Goal: Find specific page/section: Find specific page/section

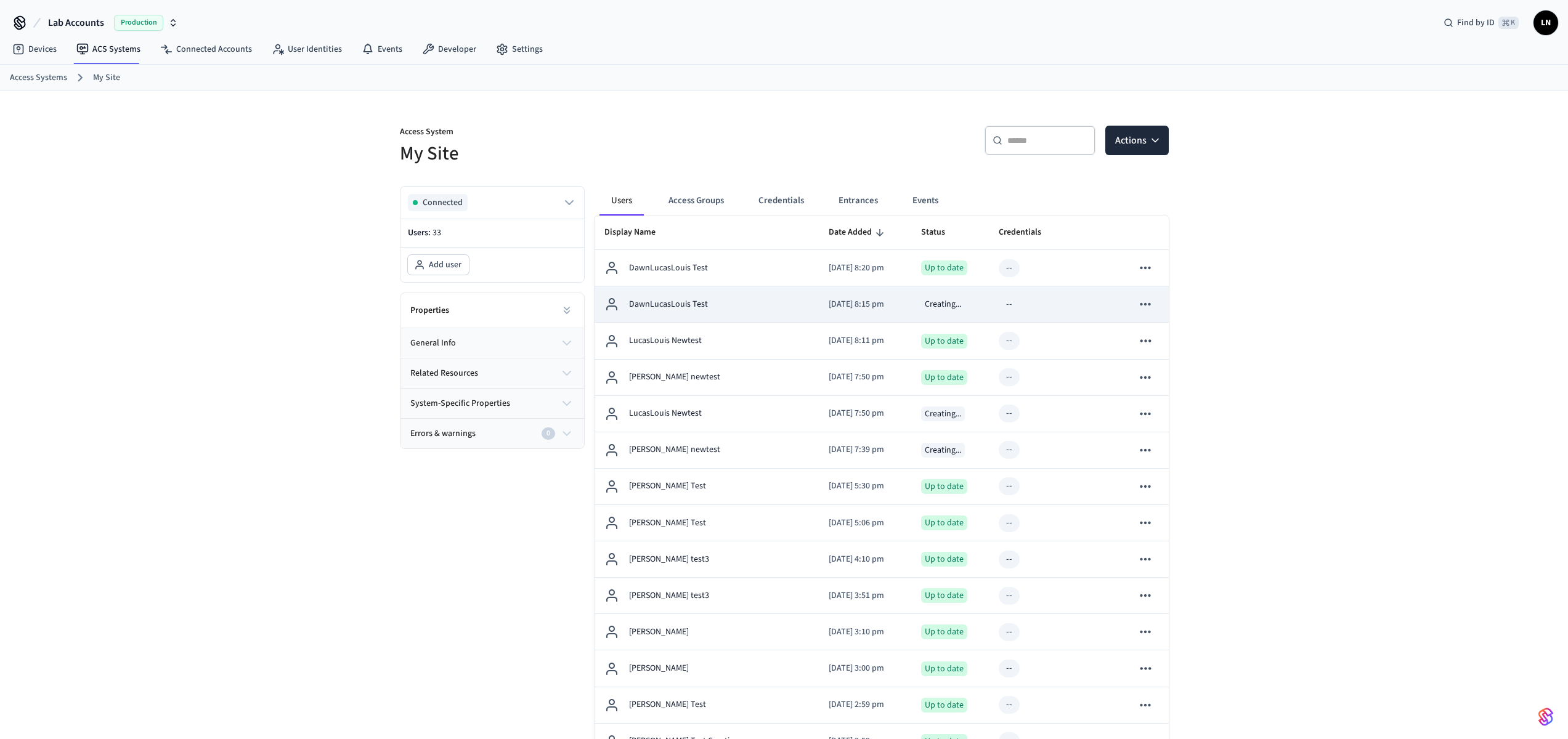
click at [747, 298] on div "DawnLucasLouis Test" at bounding box center [707, 304] width 205 height 15
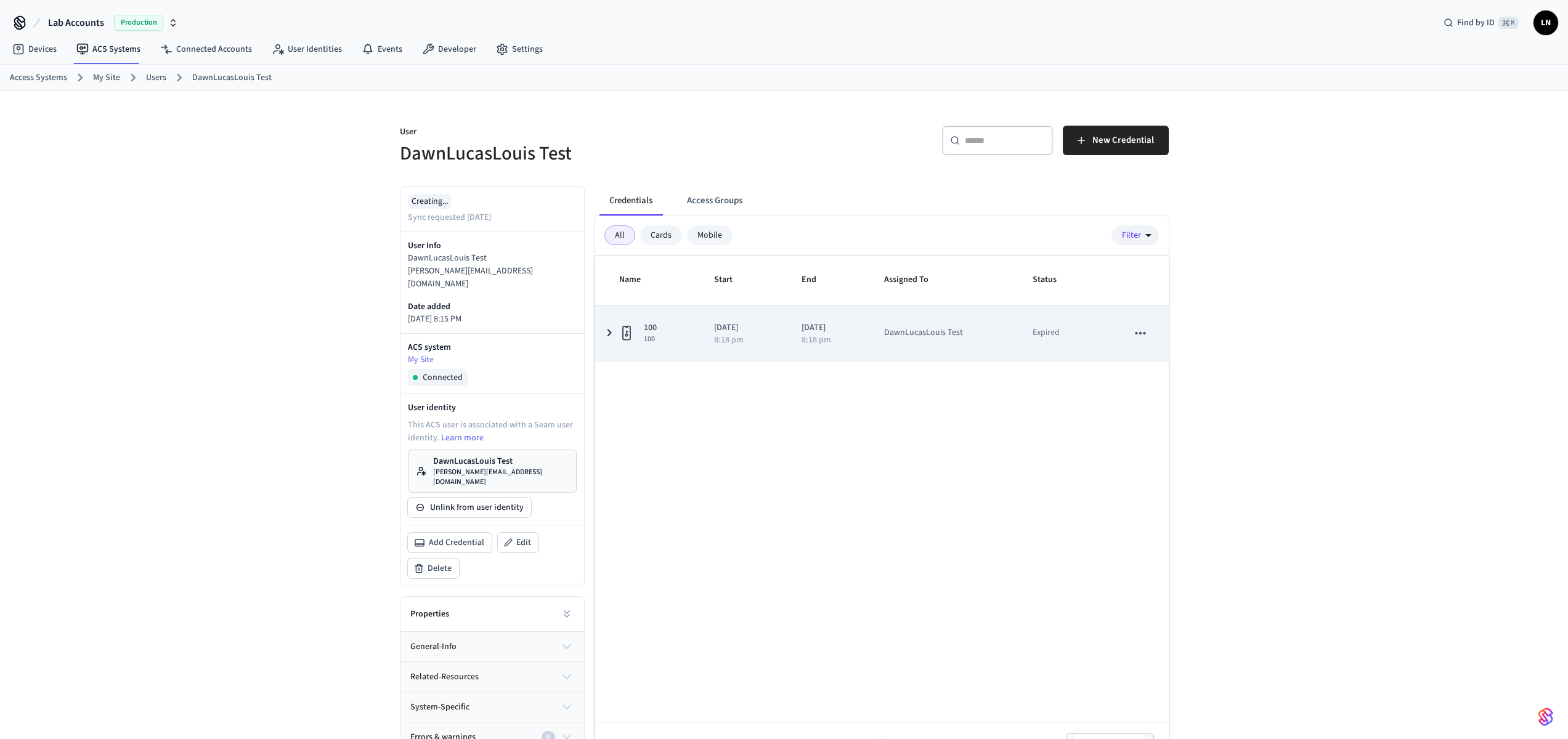
click at [609, 333] on icon "sticky table" at bounding box center [609, 332] width 15 height 15
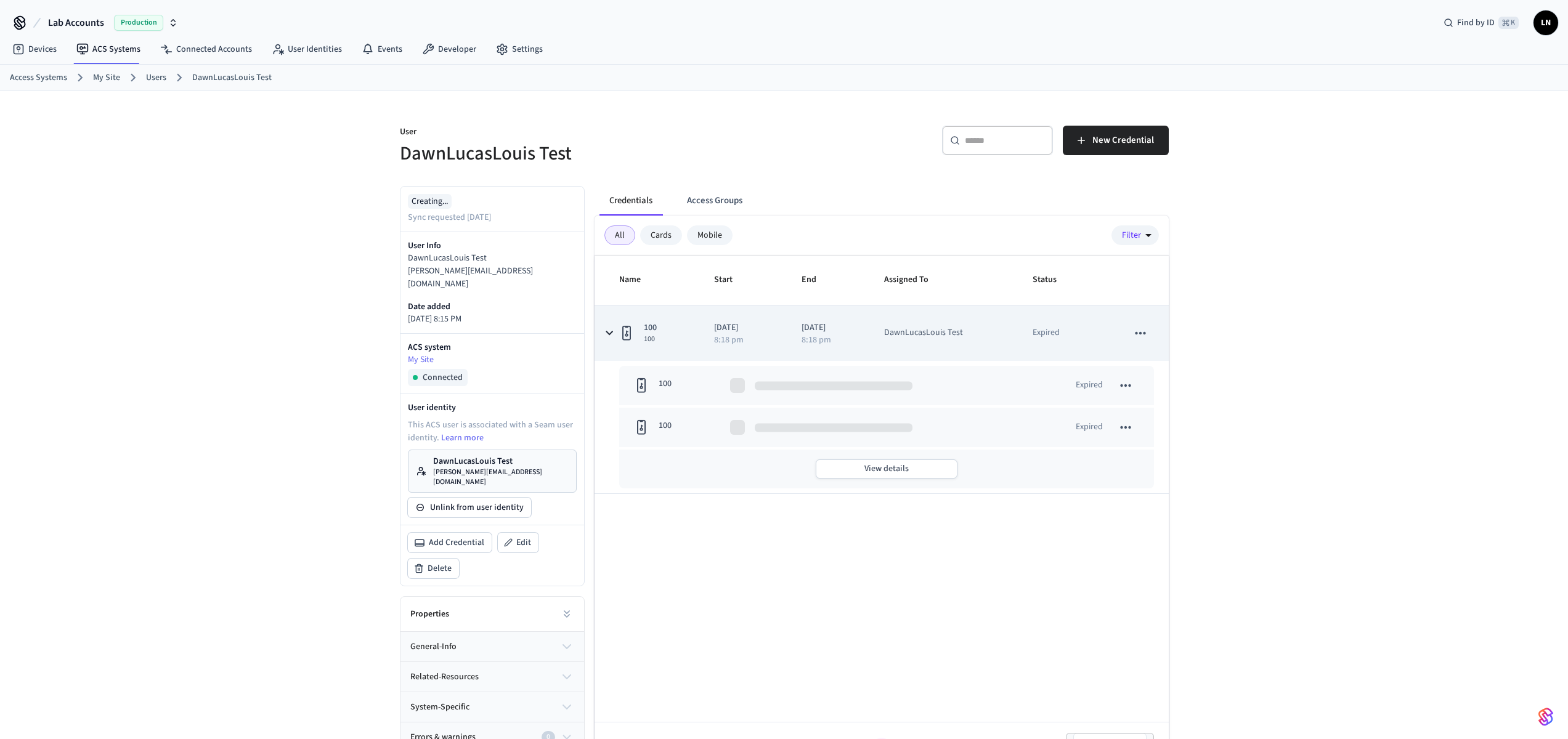
click at [609, 333] on icon "sticky table" at bounding box center [608, 333] width 15 height 15
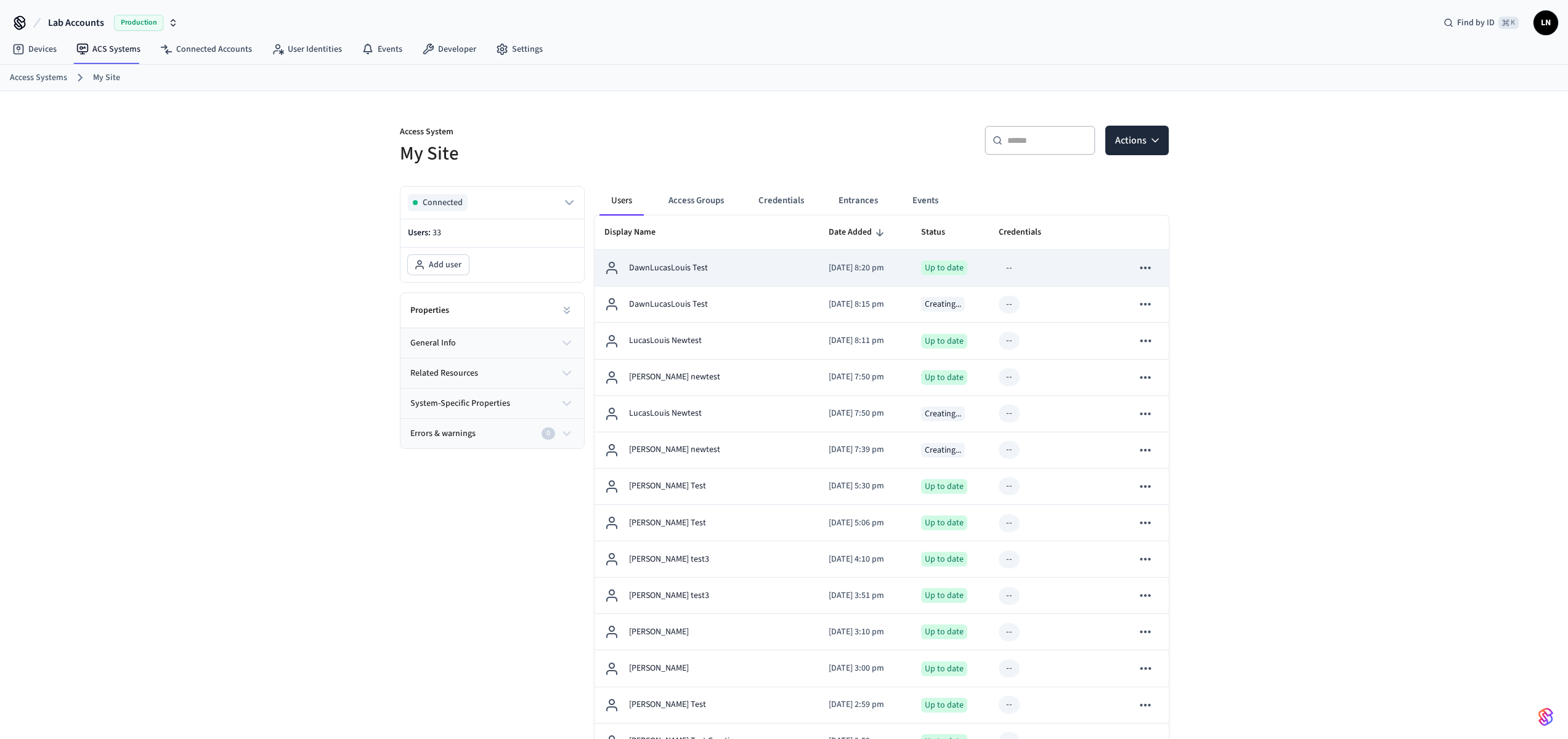
click at [682, 264] on p "DawnLucasLouis Test" at bounding box center [668, 268] width 79 height 13
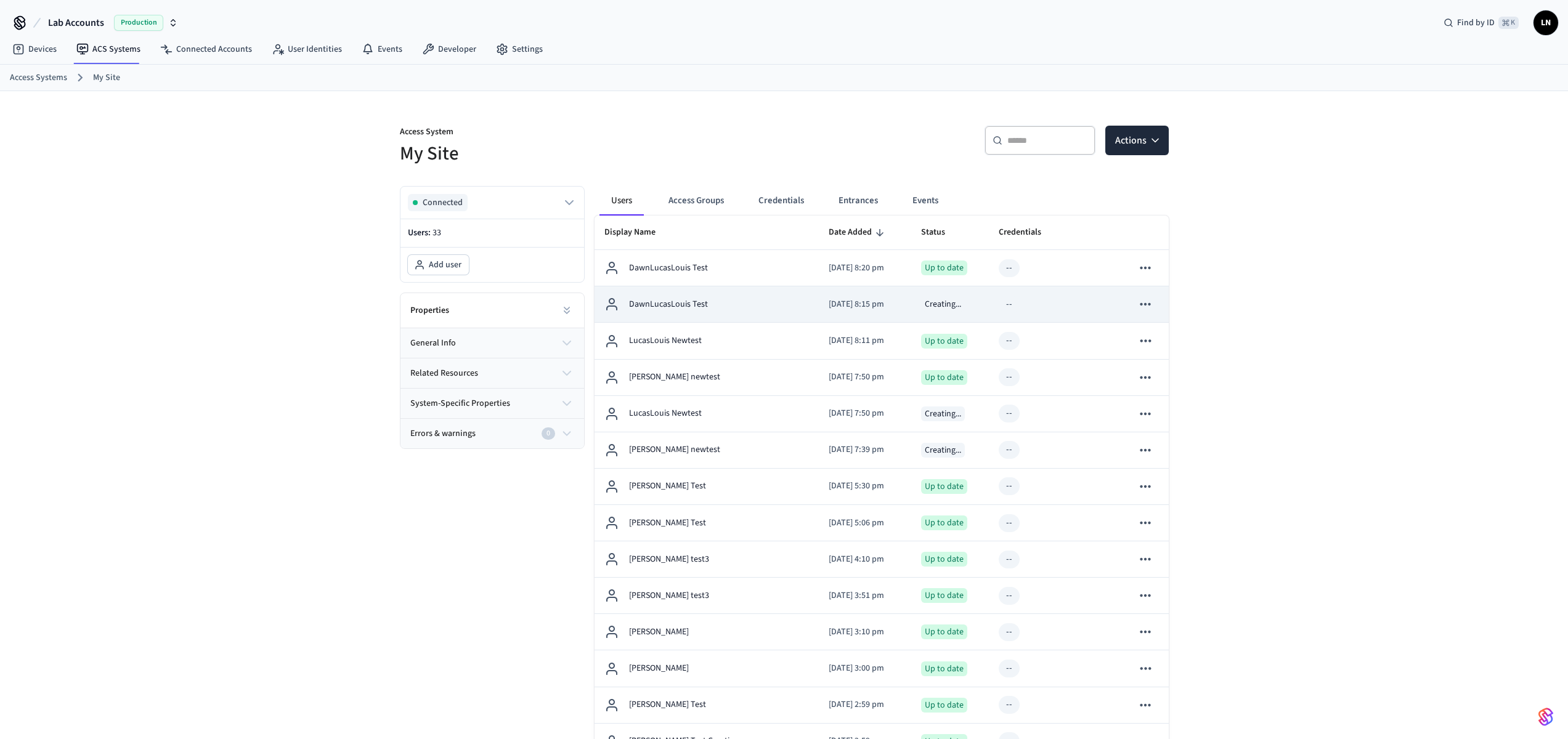
click at [748, 308] on div "DawnLucasLouis Test" at bounding box center [707, 304] width 205 height 15
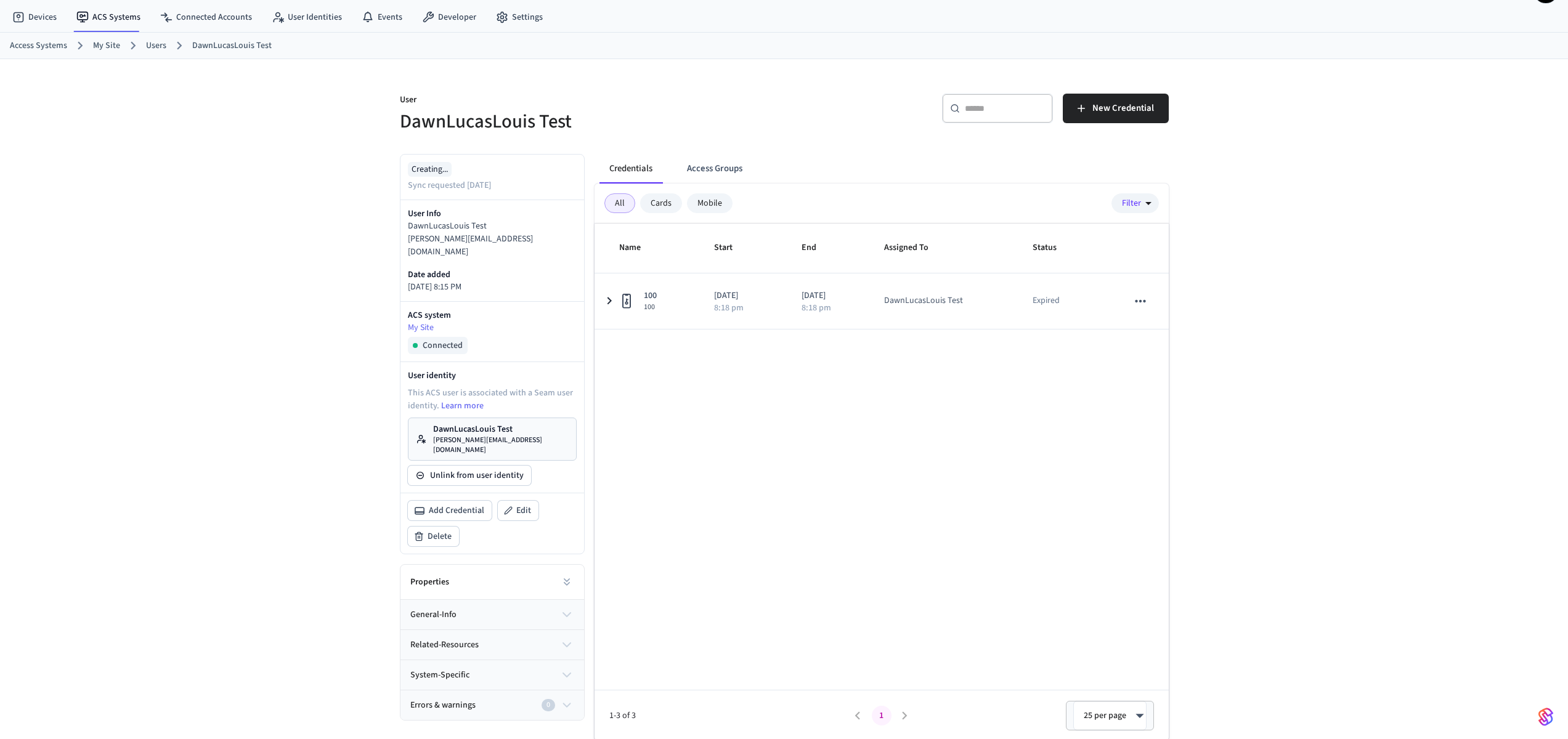
scroll to position [34, 0]
click at [481, 242] on p "lucas+dawnlucaslouis@getseam.com" at bounding box center [492, 244] width 169 height 26
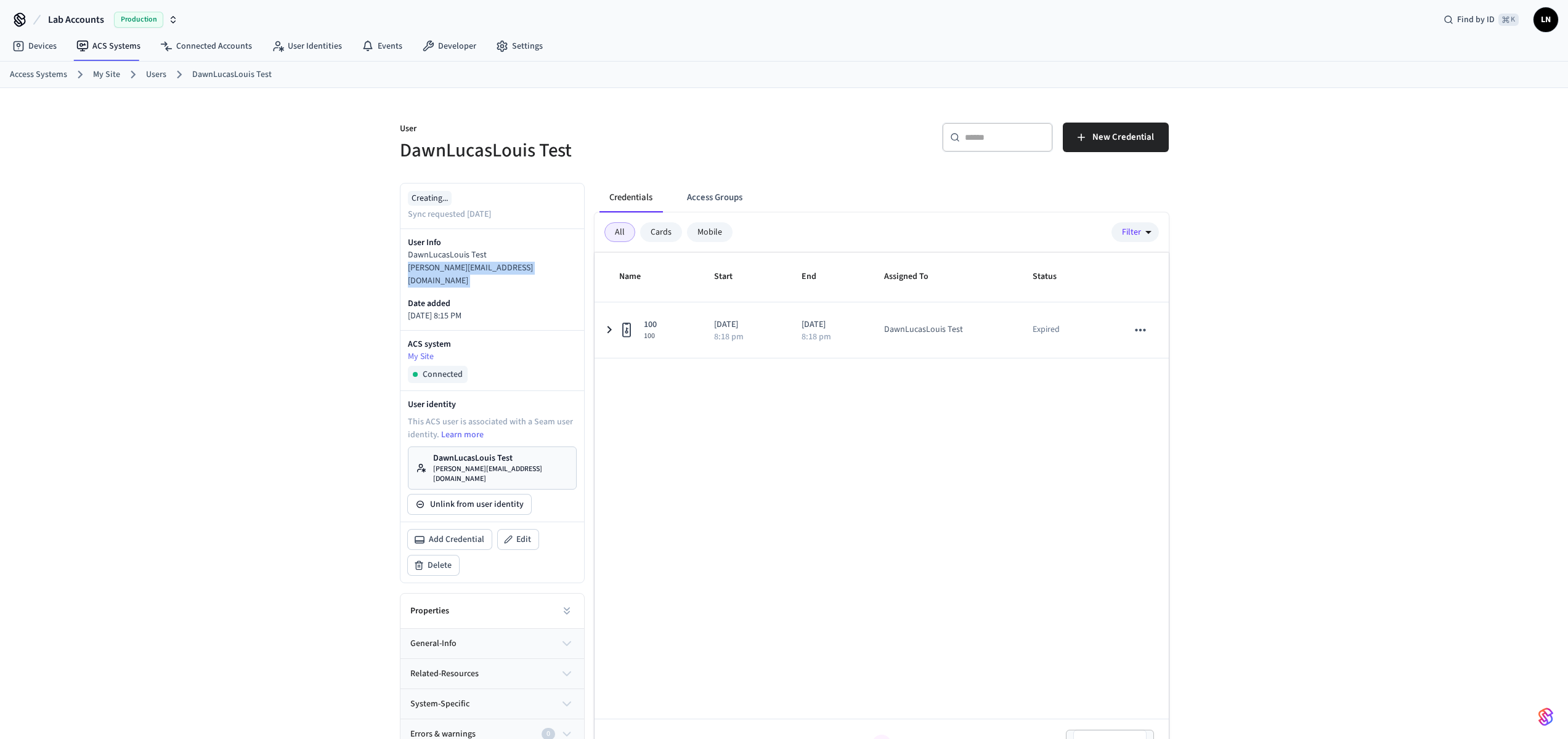
scroll to position [0, 0]
click at [1275, 284] on div "User DawnLucasLouis Test ​ ​ New Credential Creating... Sync requested 4 days a…" at bounding box center [784, 432] width 1568 height 682
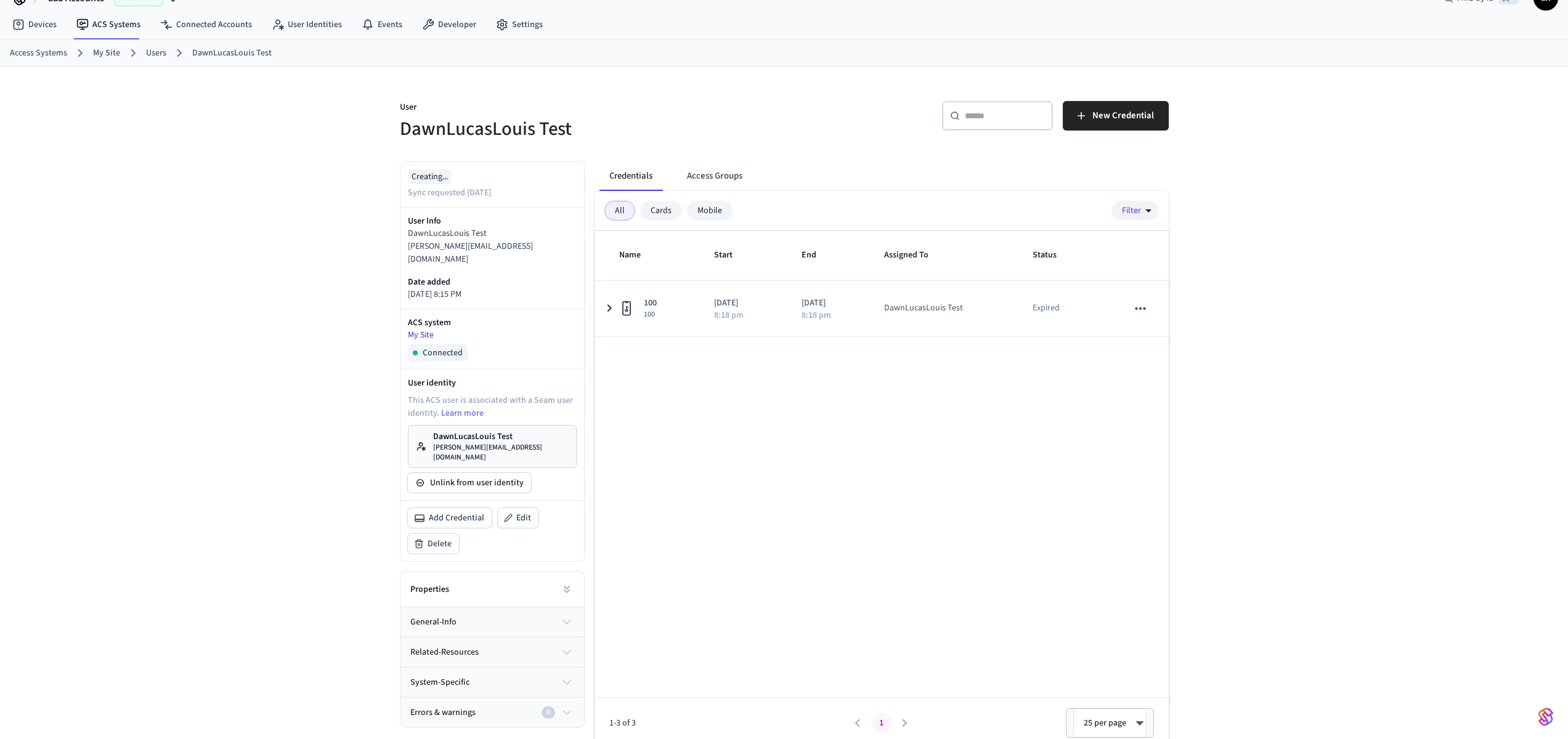
scroll to position [34, 0]
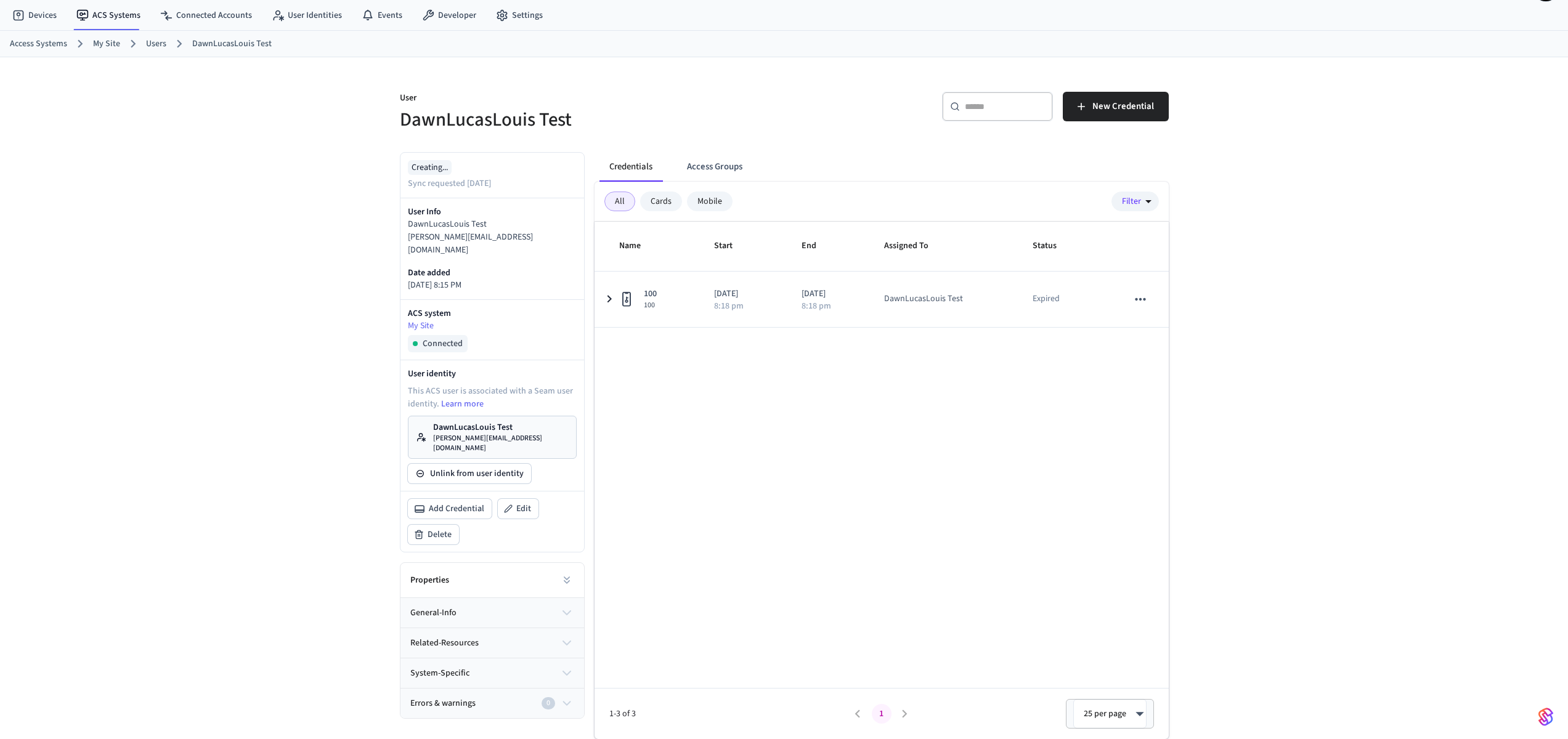
click at [553, 563] on div "Properties" at bounding box center [492, 581] width 184 height 35
click at [573, 568] on button at bounding box center [566, 580] width 24 height 24
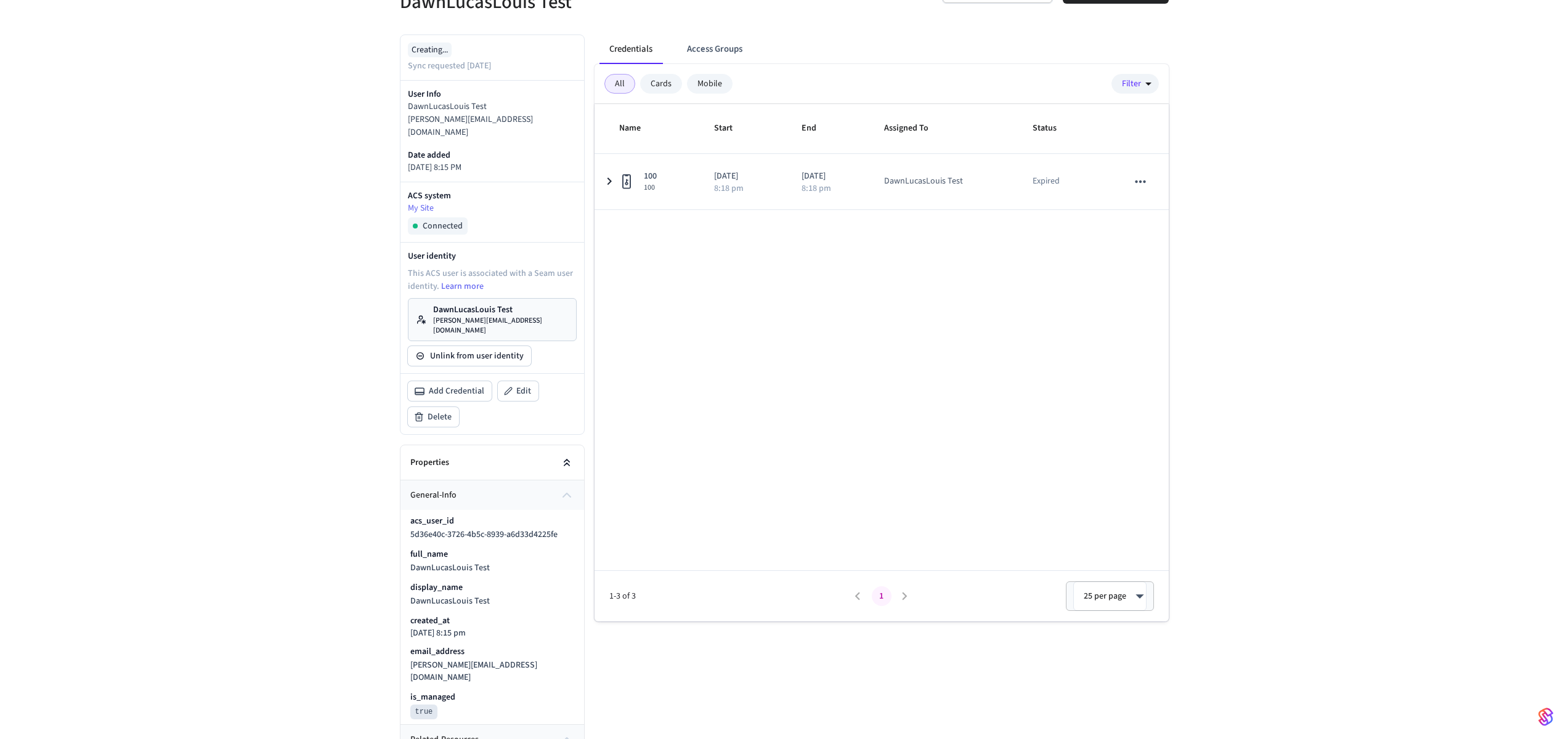
scroll to position [303, 0]
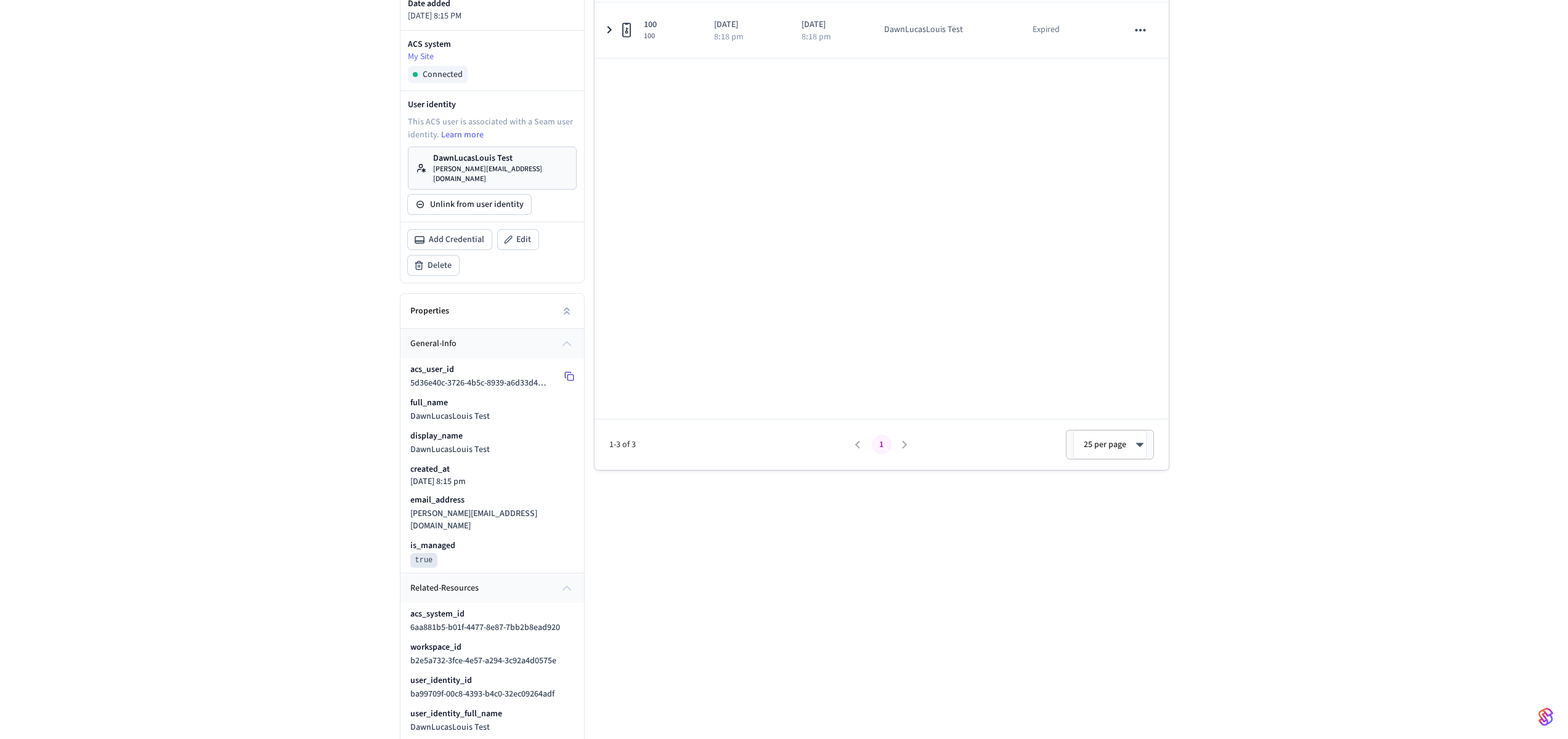
click at [573, 367] on button at bounding box center [569, 376] width 20 height 20
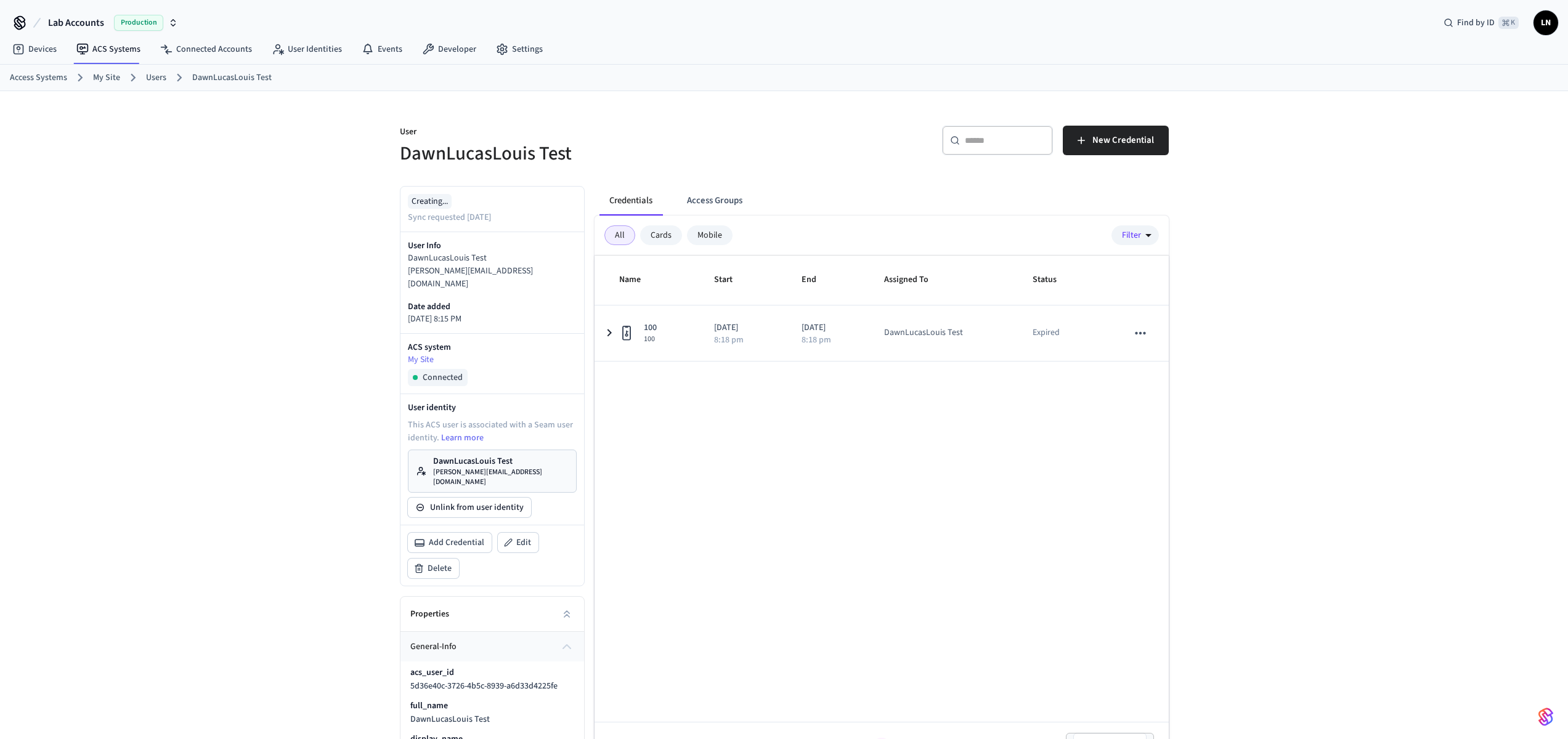
click at [212, 60] on nav "Devices ACS Systems Connected Accounts User Identities Events Developer Settings" at bounding box center [277, 50] width 550 height 28
click at [218, 52] on link "Connected Accounts" at bounding box center [206, 50] width 112 height 22
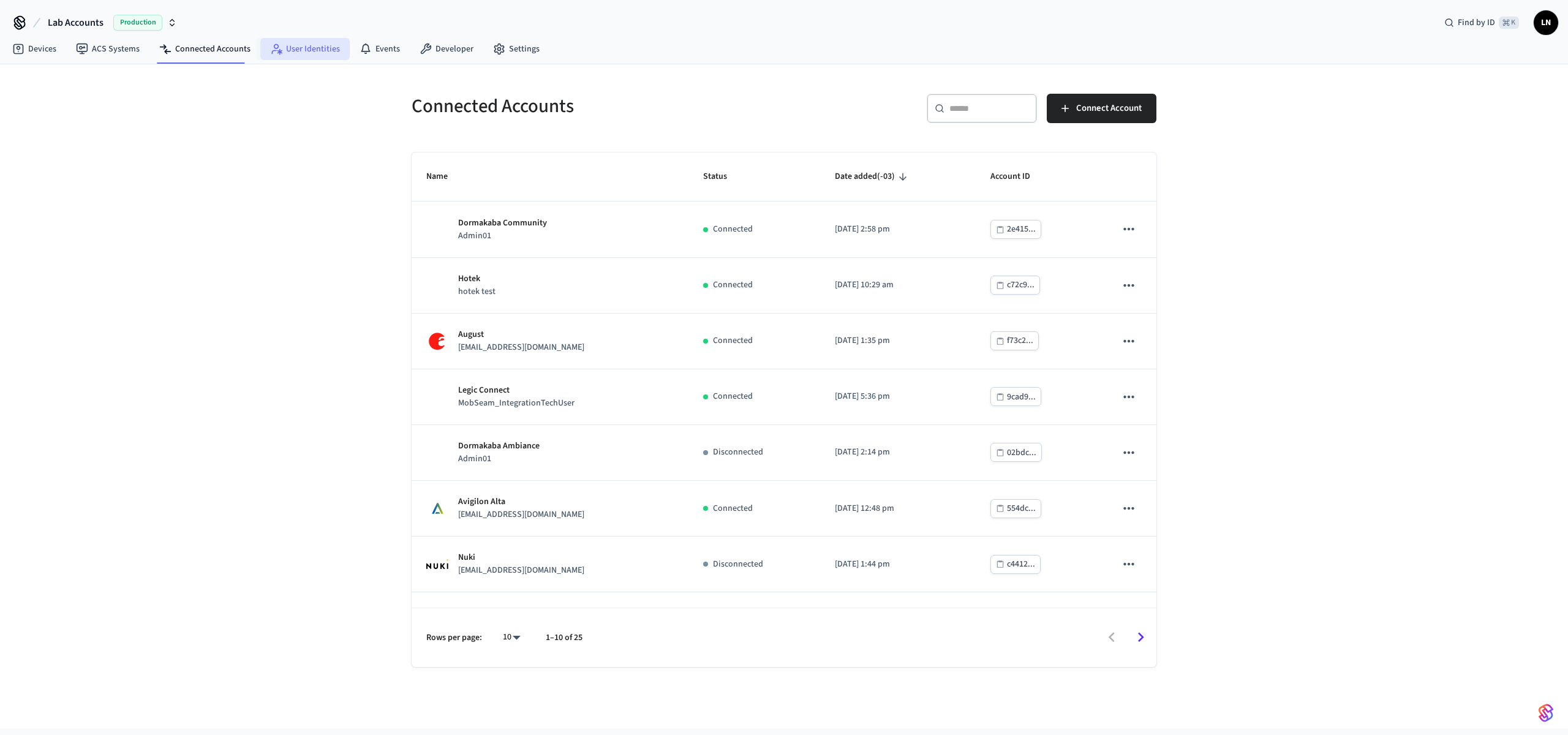
click at [307, 51] on link "User Identities" at bounding box center [305, 49] width 89 height 22
